Goal: Information Seeking & Learning: Find specific fact

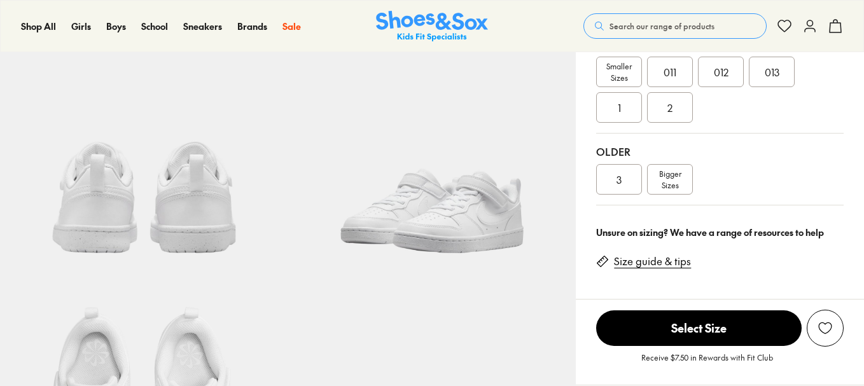
select select "*"
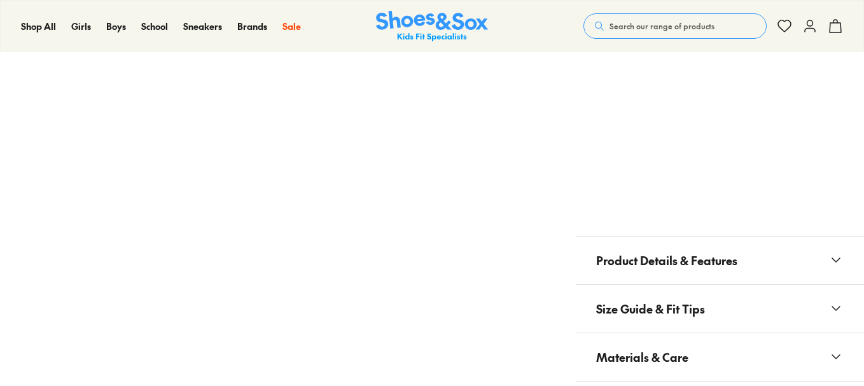
scroll to position [982, 0]
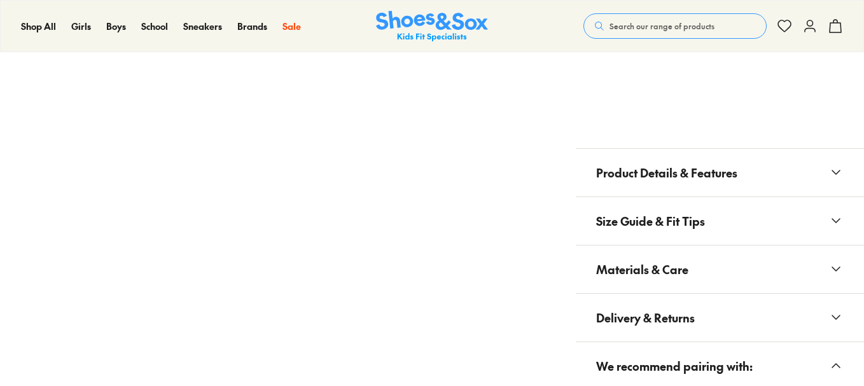
click at [684, 177] on span "Product Details & Features" at bounding box center [666, 173] width 141 height 38
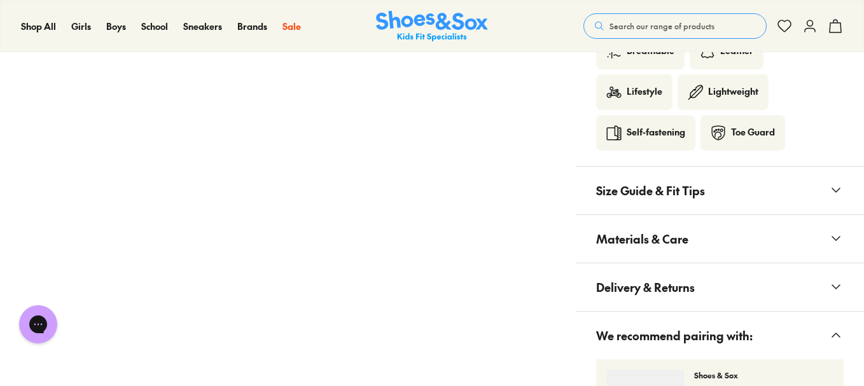
scroll to position [1511, 0]
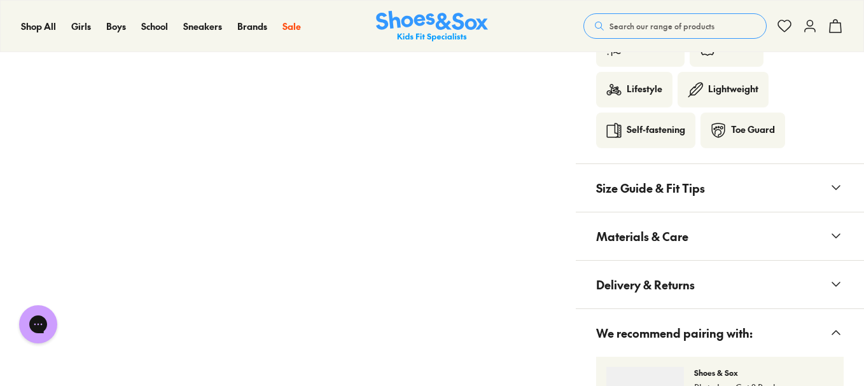
click at [646, 236] on span "Materials & Care" at bounding box center [642, 237] width 92 height 38
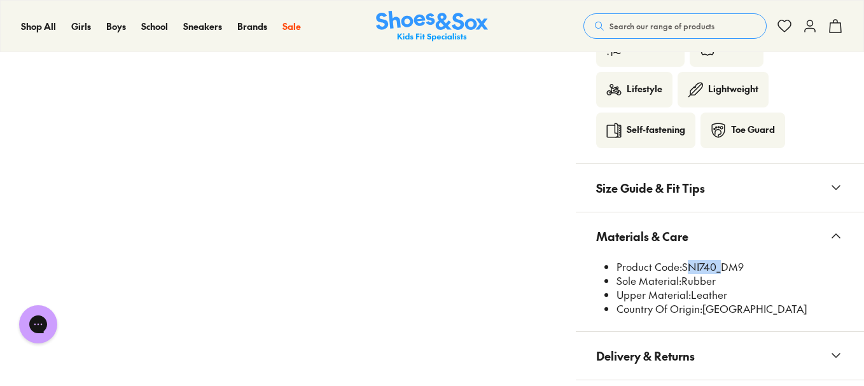
drag, startPoint x: 716, startPoint y: 267, endPoint x: 683, endPoint y: 266, distance: 33.1
click at [683, 266] on li "Product Code: SNI740_DM9" at bounding box center [729, 267] width 227 height 14
copy li "SNI740"
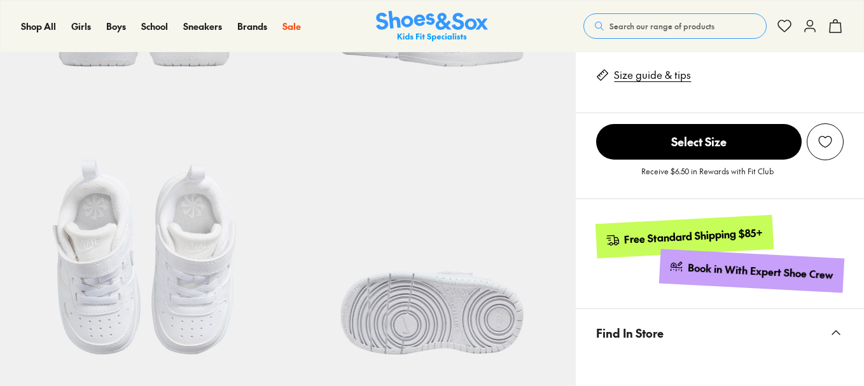
select select "*"
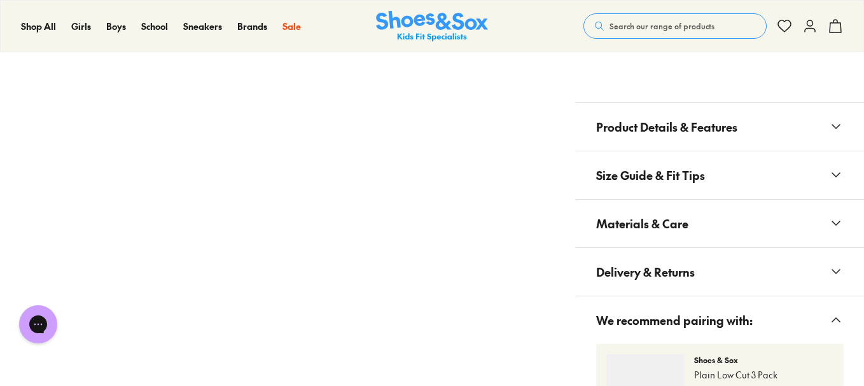
scroll to position [1029, 0]
click at [628, 226] on span "Materials & Care" at bounding box center [642, 223] width 92 height 38
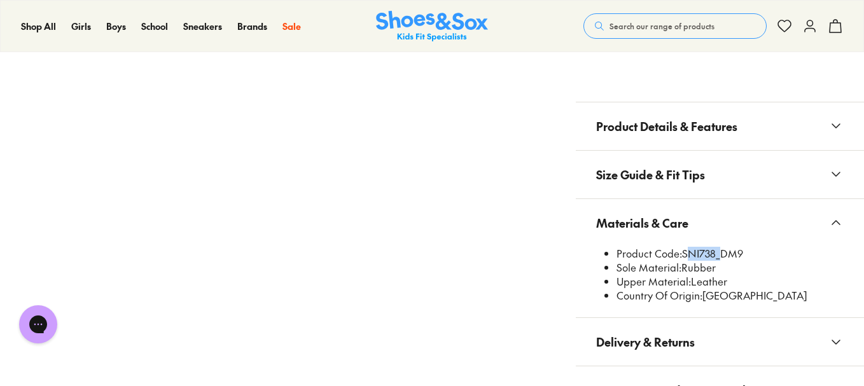
drag, startPoint x: 716, startPoint y: 251, endPoint x: 684, endPoint y: 249, distance: 31.9
click at [684, 249] on li "Product Code: SNI738_DM9" at bounding box center [729, 254] width 227 height 14
copy li "SNI738"
